Goal: Transaction & Acquisition: Purchase product/service

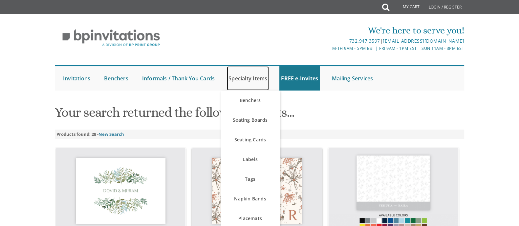
click at [261, 81] on link "Specialty Items" at bounding box center [248, 78] width 42 height 24
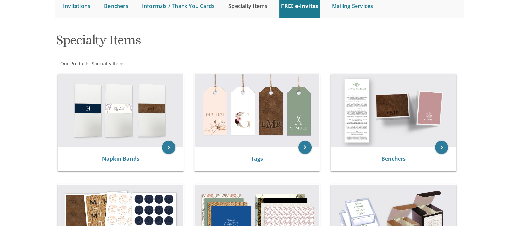
scroll to position [73, 0]
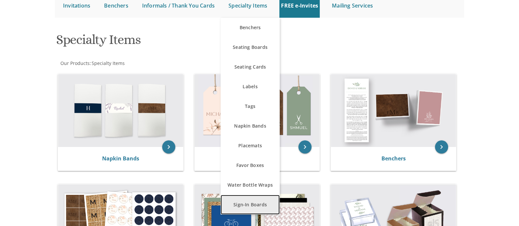
click at [256, 200] on link "Sign-In Boards" at bounding box center [250, 205] width 59 height 20
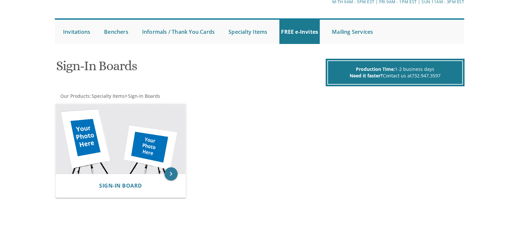
scroll to position [47, 0]
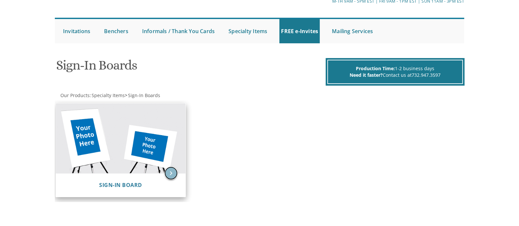
click at [175, 170] on icon "keyboard_arrow_right" at bounding box center [170, 173] width 13 height 13
click at [170, 173] on icon "keyboard_arrow_right" at bounding box center [170, 173] width 13 height 13
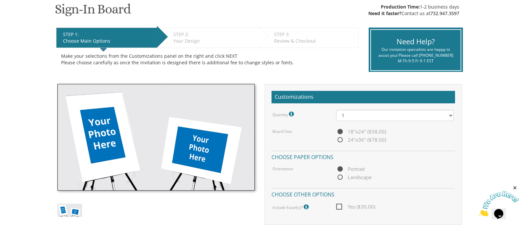
click at [341, 140] on span "24"x36" ($78.00)" at bounding box center [361, 140] width 50 height 8
click at [340, 140] on input "24"x36" ($78.00)" at bounding box center [338, 140] width 4 height 4
radio input "true"
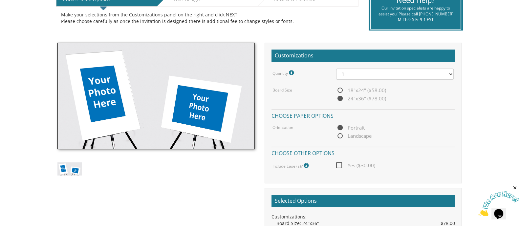
scroll to position [153, 0]
